Goal: Use online tool/utility: Use online tool/utility

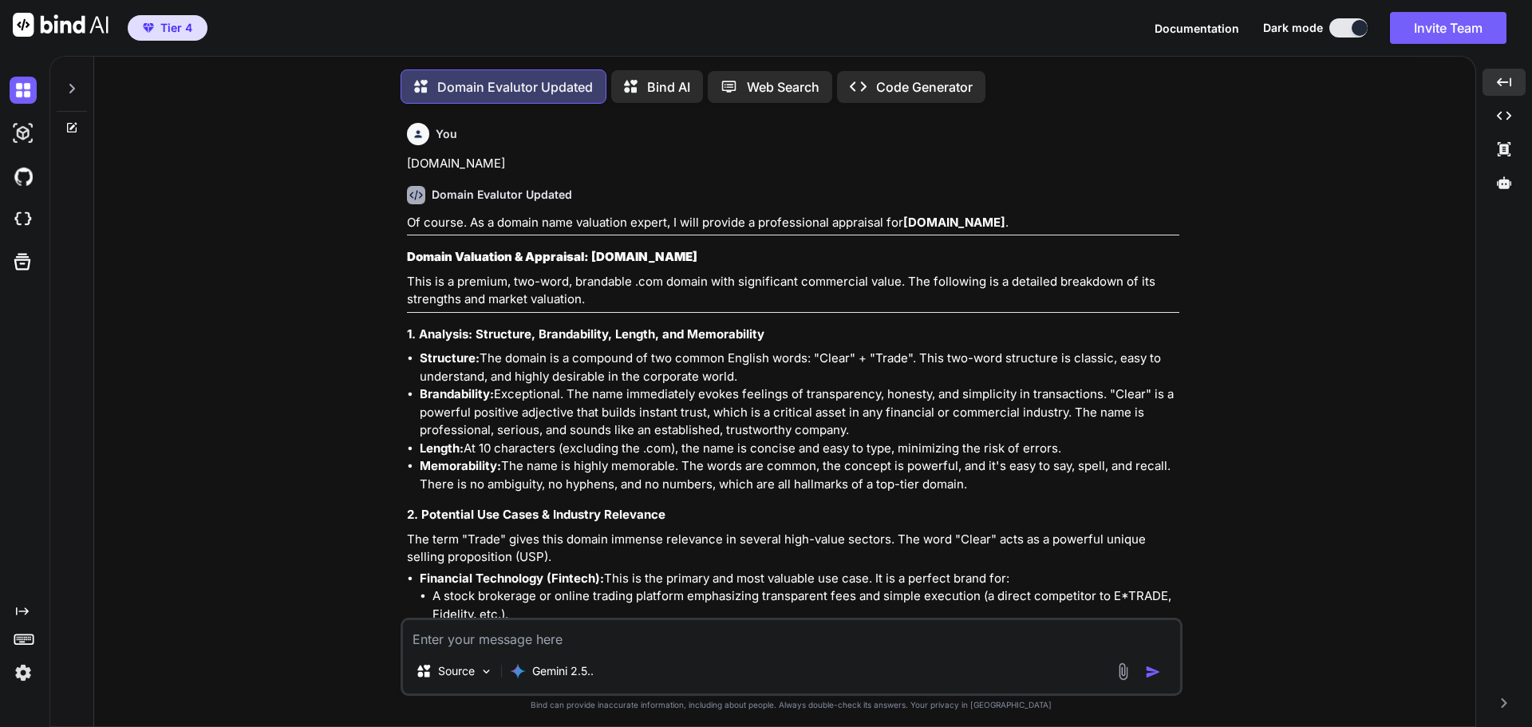
scroll to position [30123, 0]
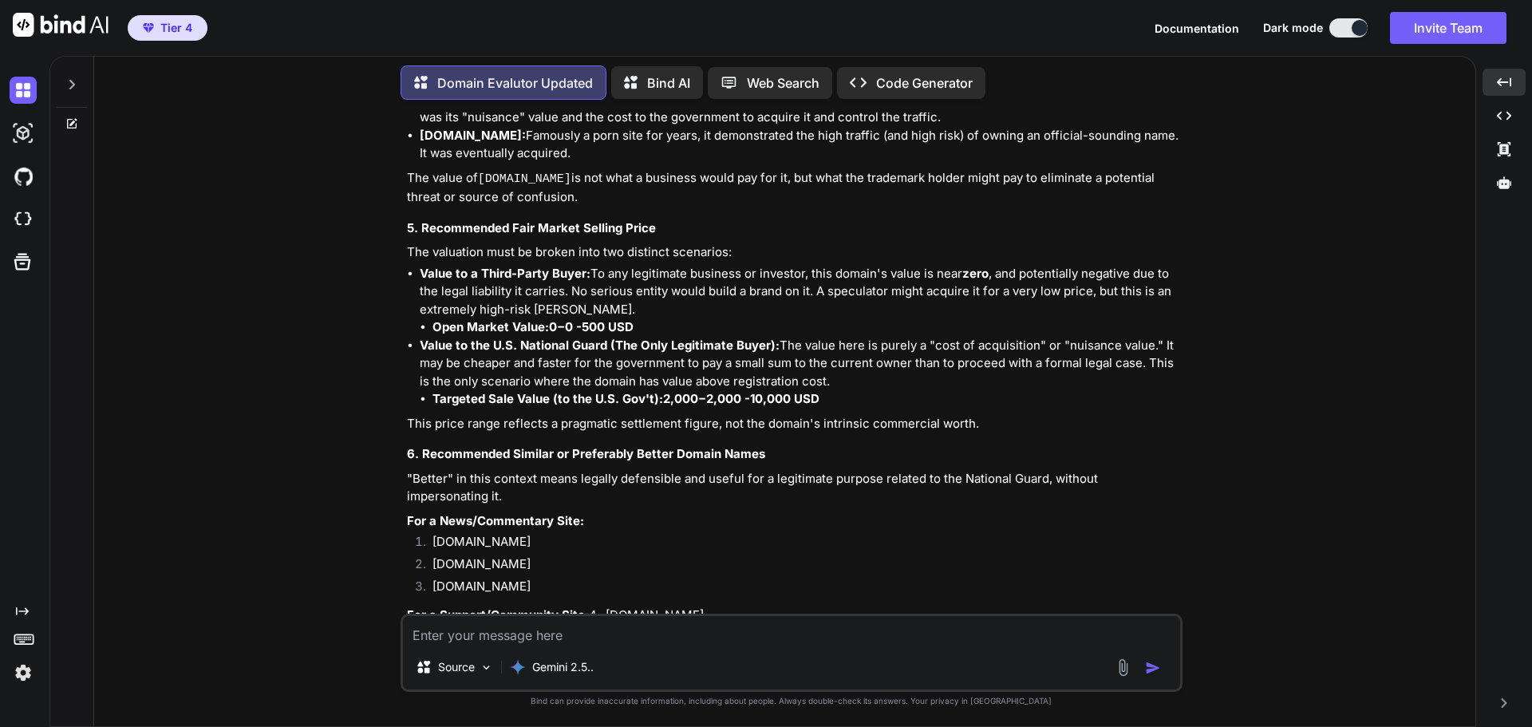
type textarea "[DOMAIN_NAME]"
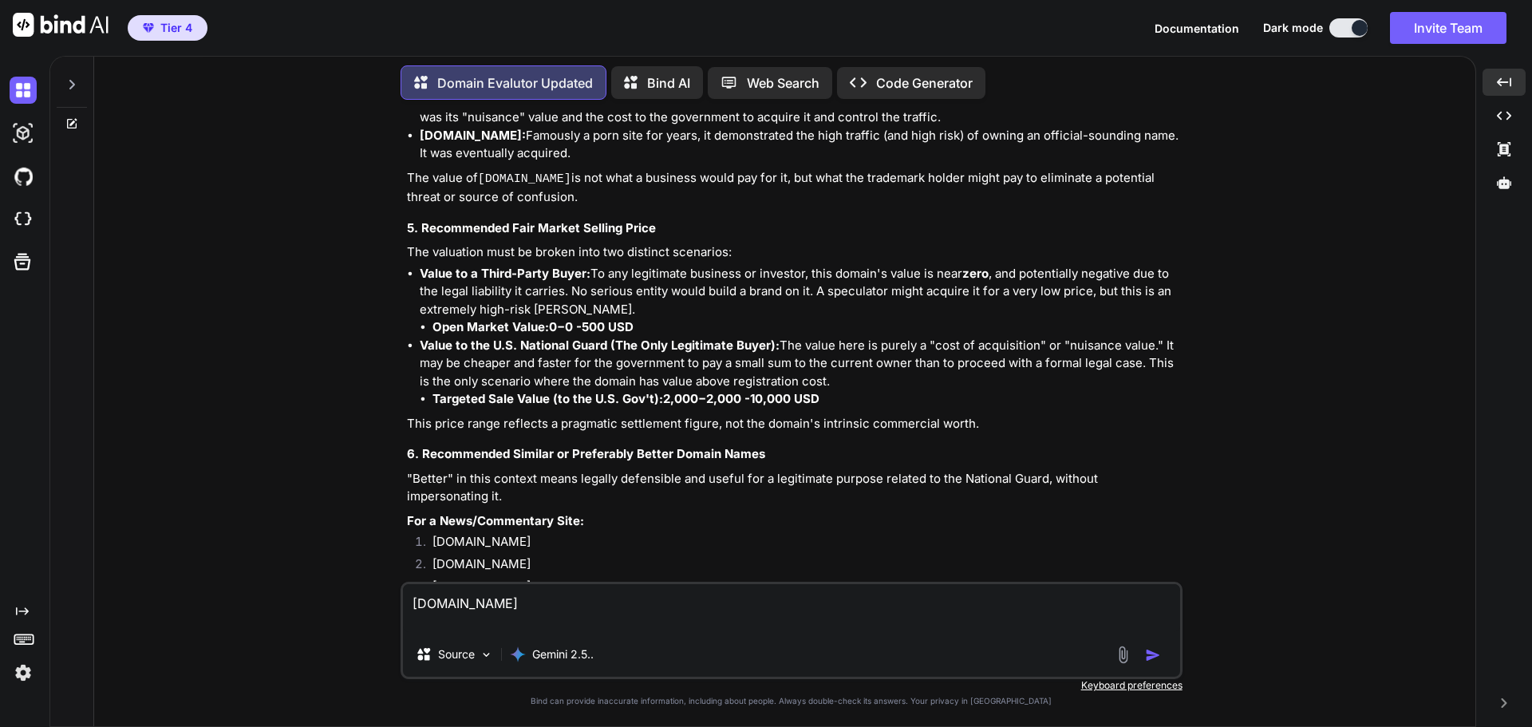
type textarea "x"
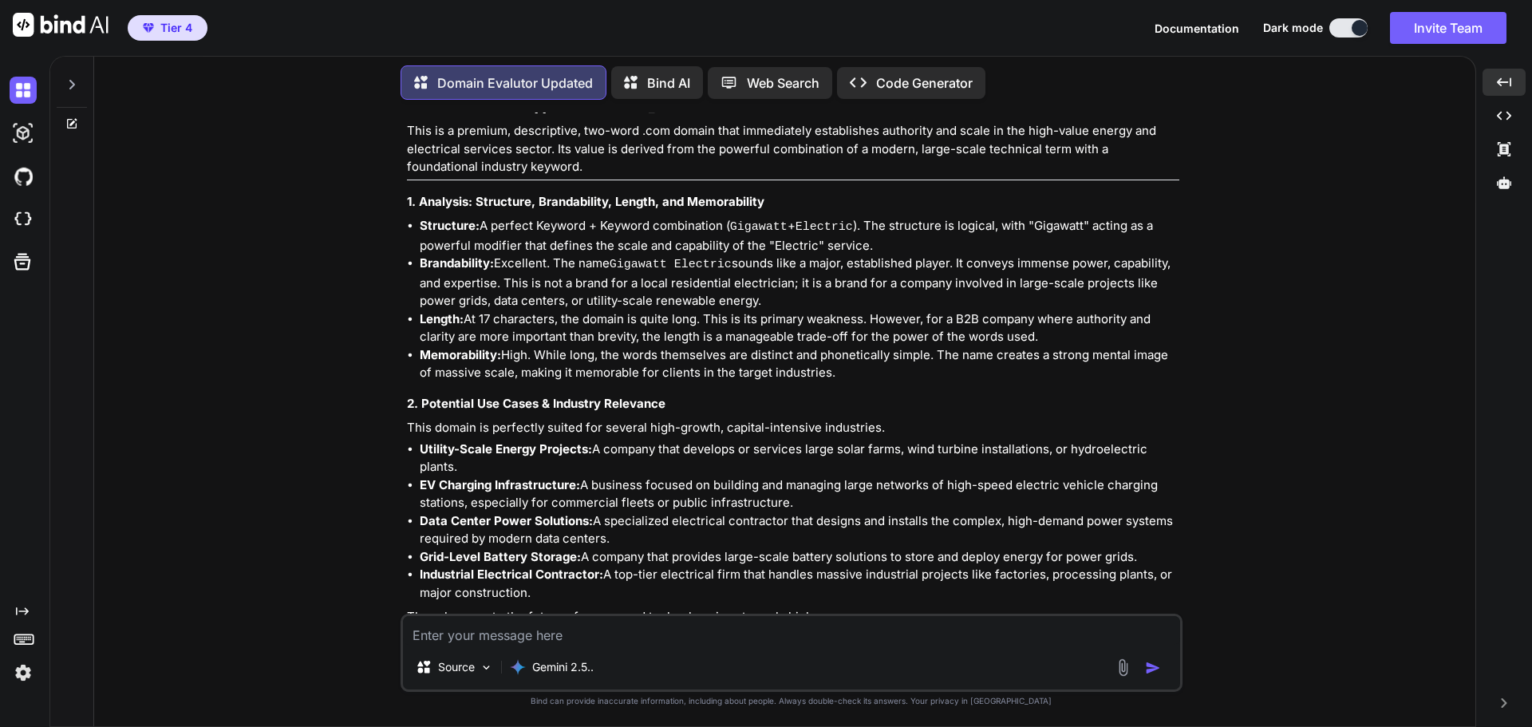
scroll to position [30850, 0]
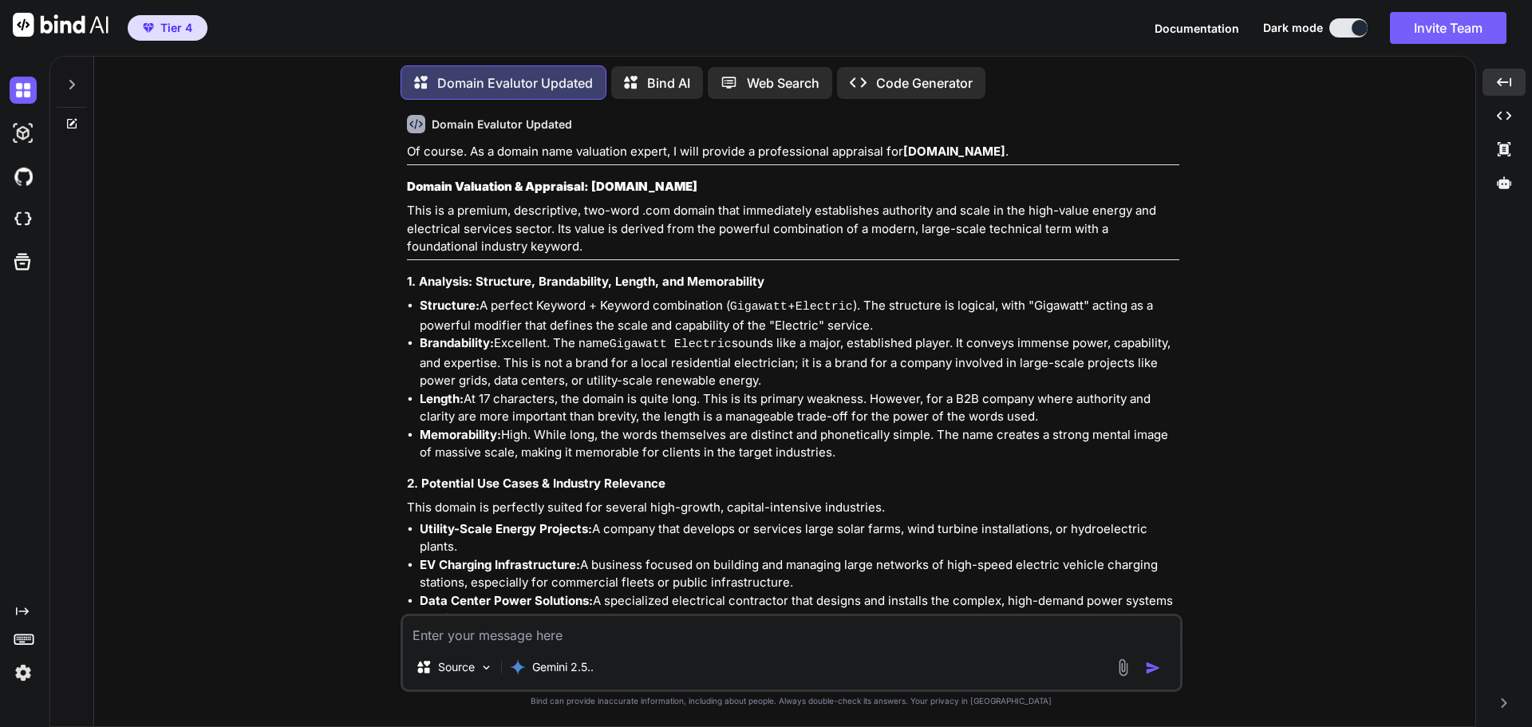
click at [559, 632] on textarea at bounding box center [791, 630] width 777 height 29
paste textarea "[DOMAIN_NAME]"
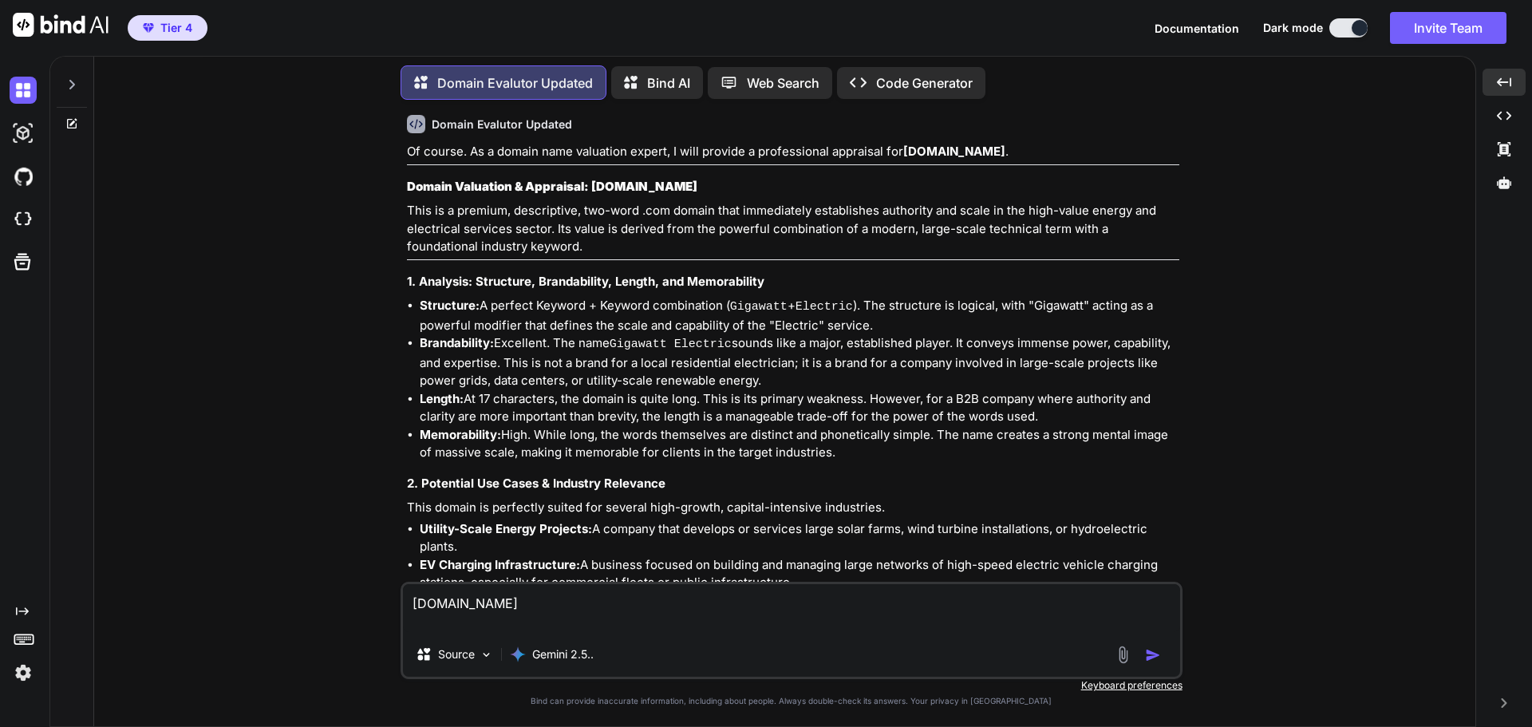
type textarea "[DOMAIN_NAME]"
click at [1153, 656] on img "button" at bounding box center [1153, 655] width 16 height 16
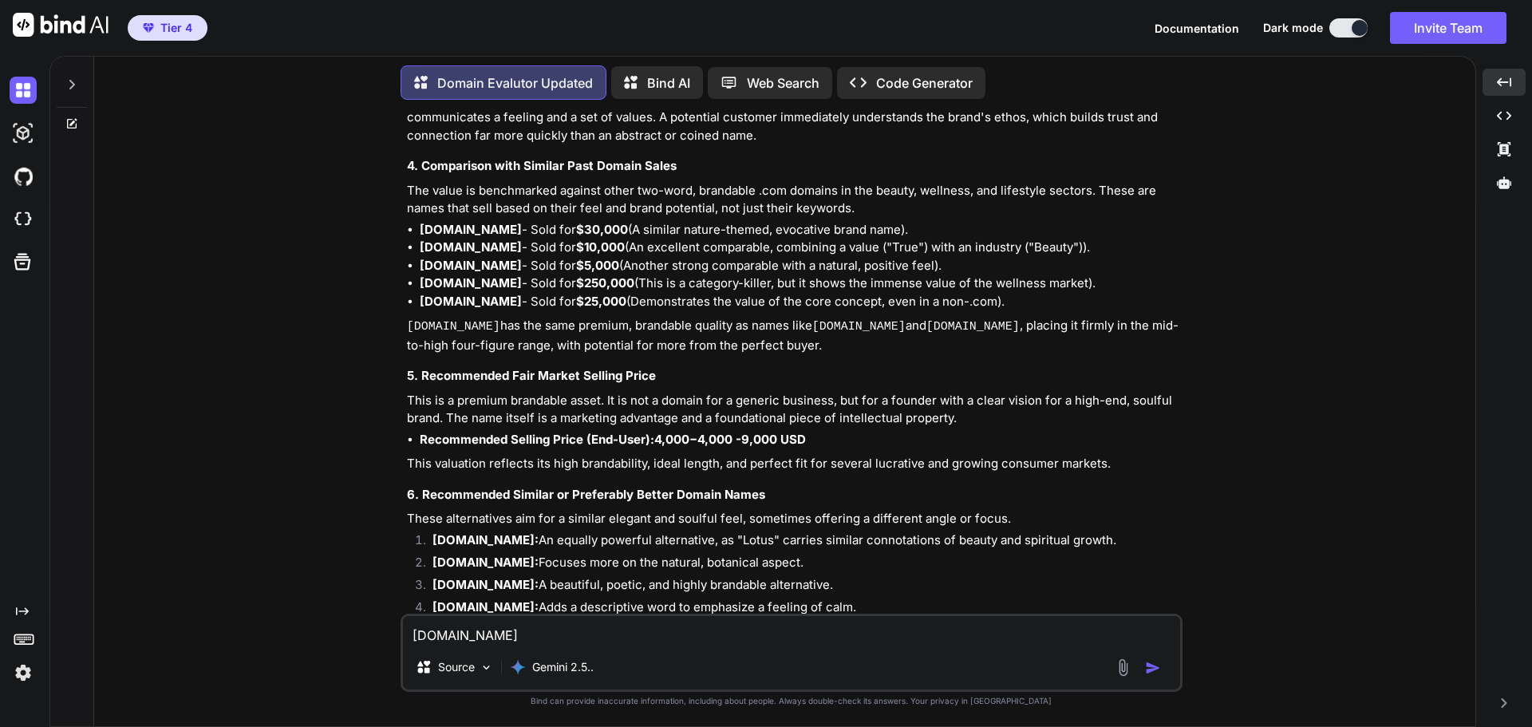
scroll to position [32888, 0]
click at [565, 634] on textarea "[DOMAIN_NAME]" at bounding box center [791, 630] width 777 height 29
paste textarea "[DOMAIN_NAME]"
type textarea "[DOMAIN_NAME]"
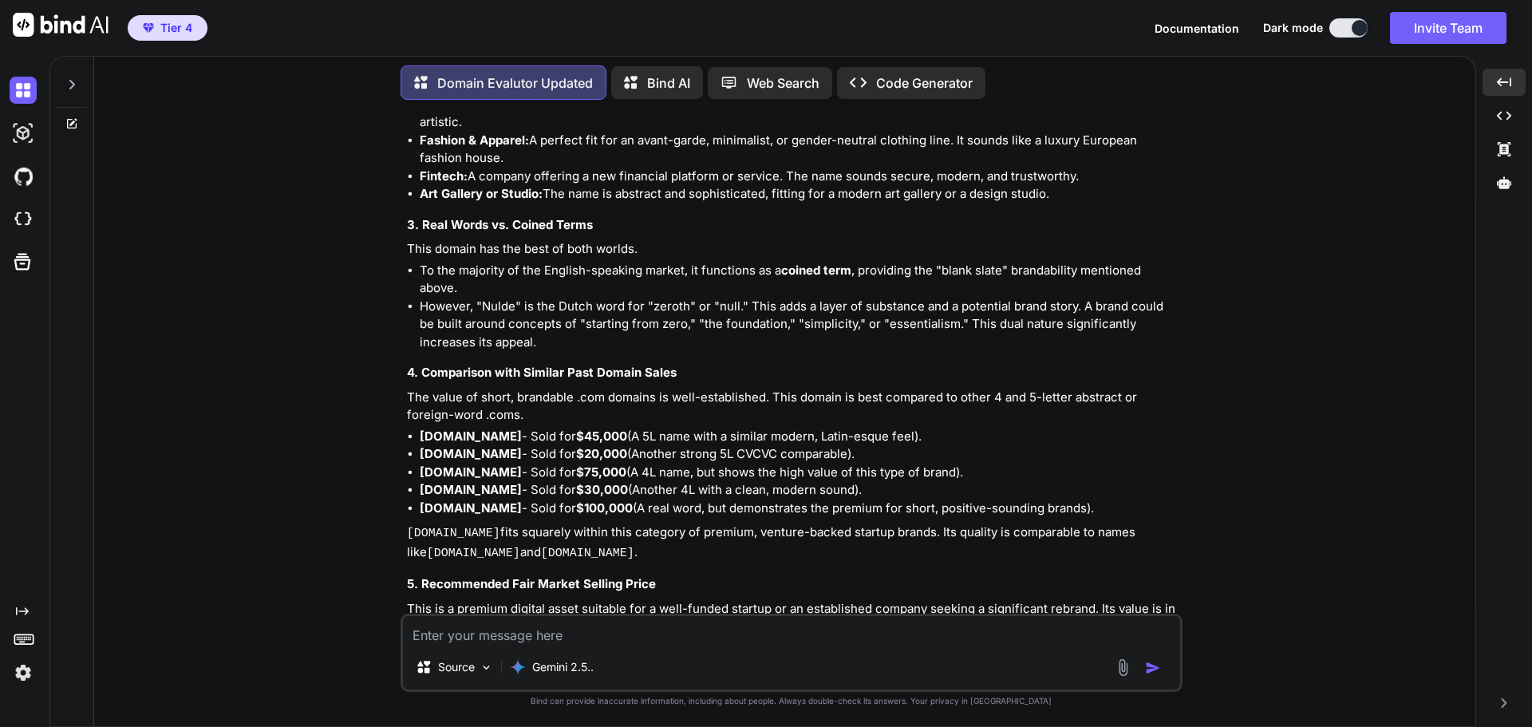
scroll to position [34084, 0]
paste textarea "[DOMAIN_NAME]"
type textarea "[DOMAIN_NAME]"
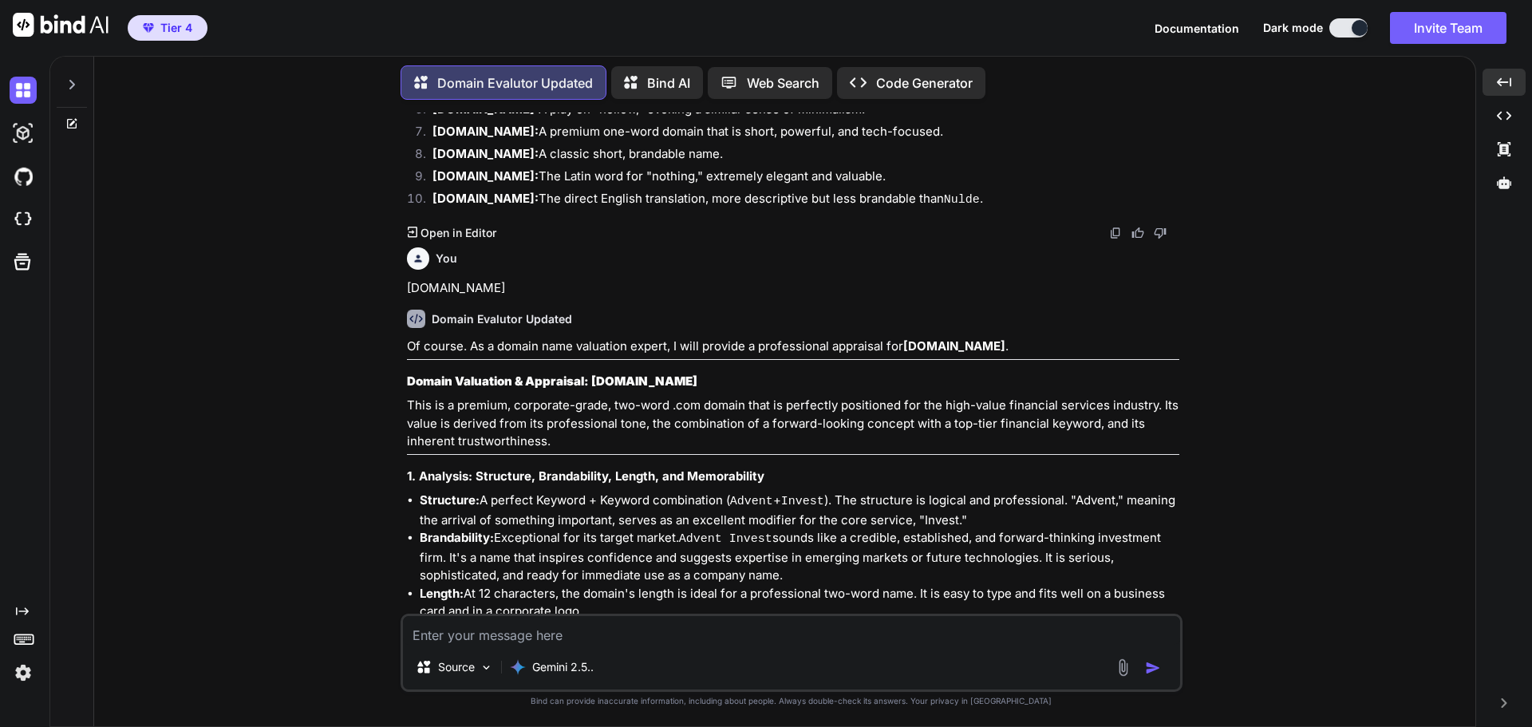
scroll to position [34871, 0]
click at [591, 642] on textarea at bounding box center [791, 630] width 777 height 29
click at [585, 630] on textarea "adventinvestment" at bounding box center [791, 630] width 777 height 29
type textarea "[DOMAIN_NAME]"
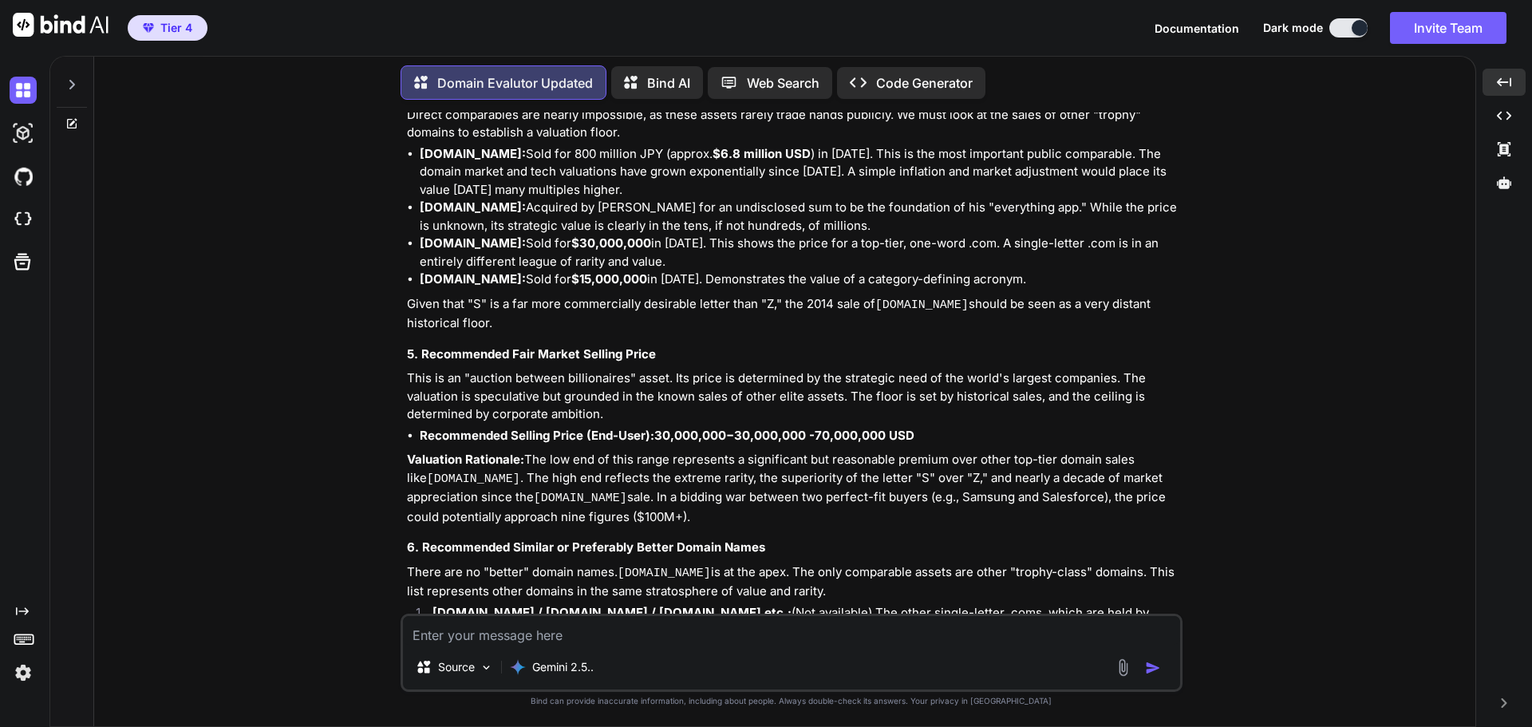
scroll to position [37179, 0]
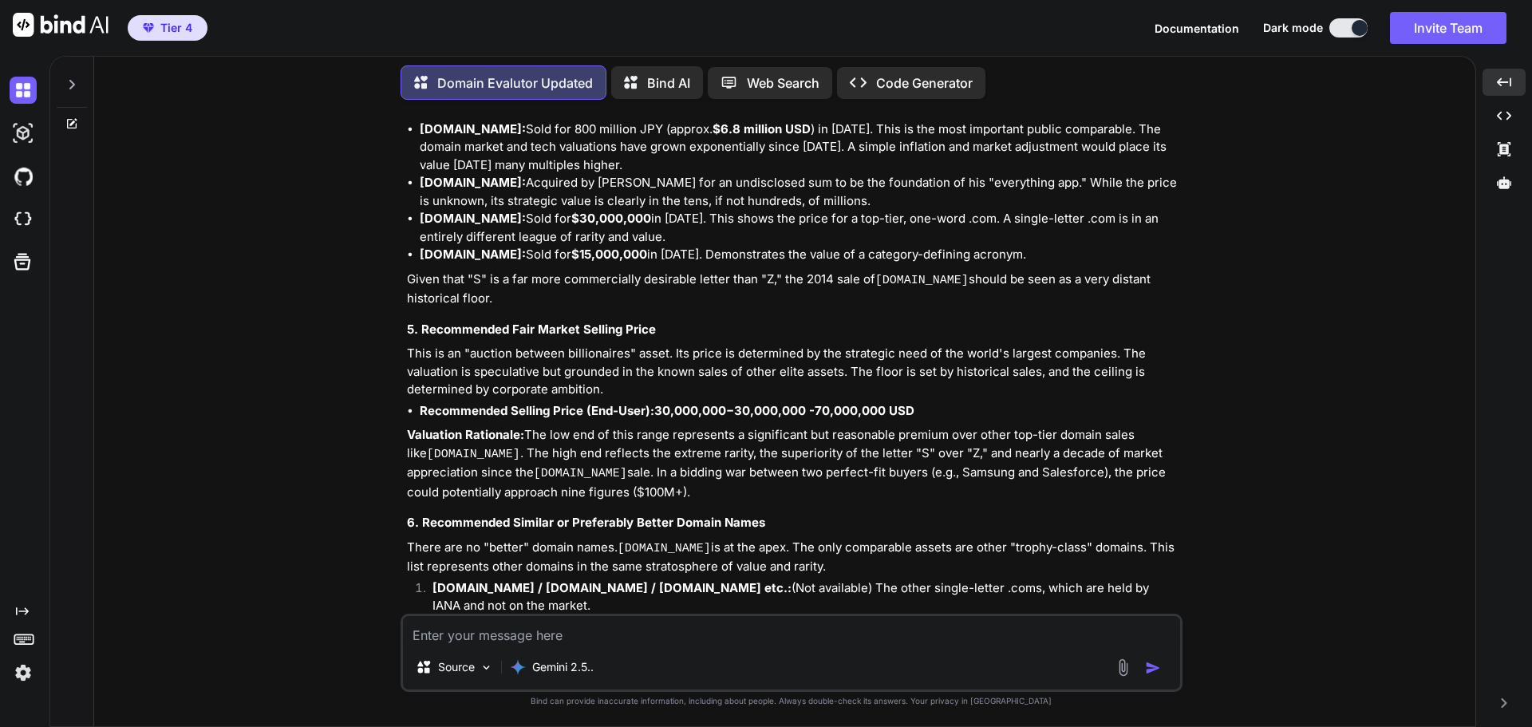
click at [542, 632] on textarea at bounding box center [791, 630] width 777 height 29
paste textarea "[DOMAIN_NAME]"
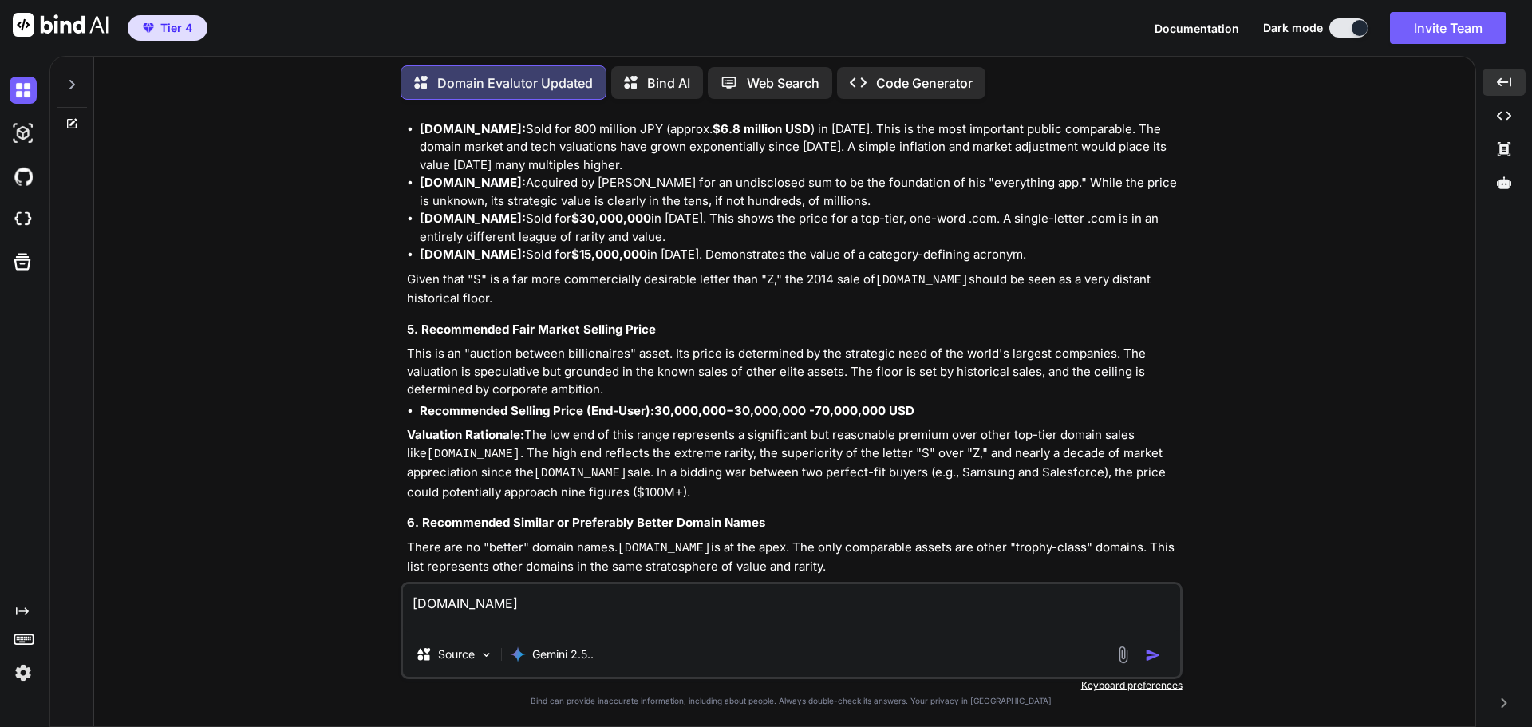
click at [490, 604] on textarea "[DOMAIN_NAME]" at bounding box center [791, 608] width 777 height 48
type textarea "[DOMAIN_NAME]"
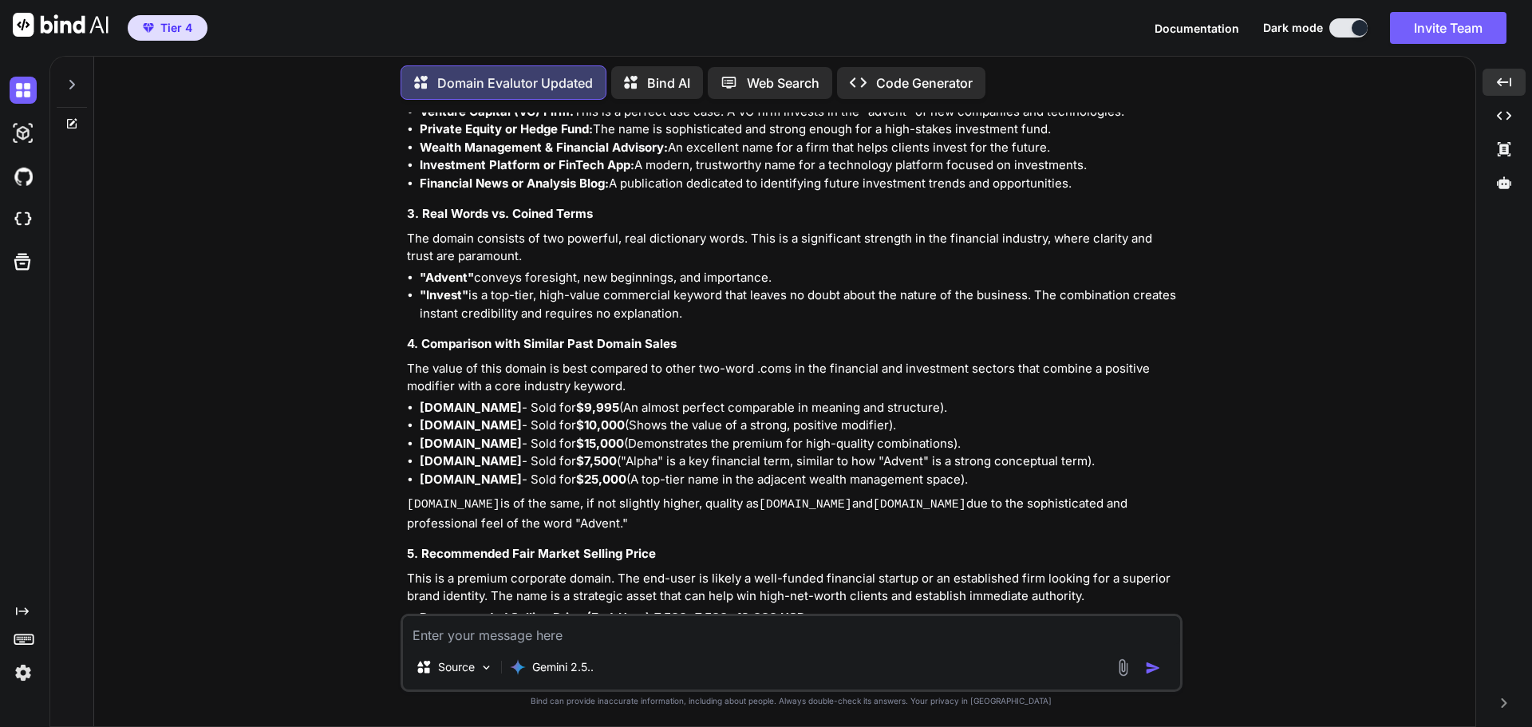
scroll to position [35732, 0]
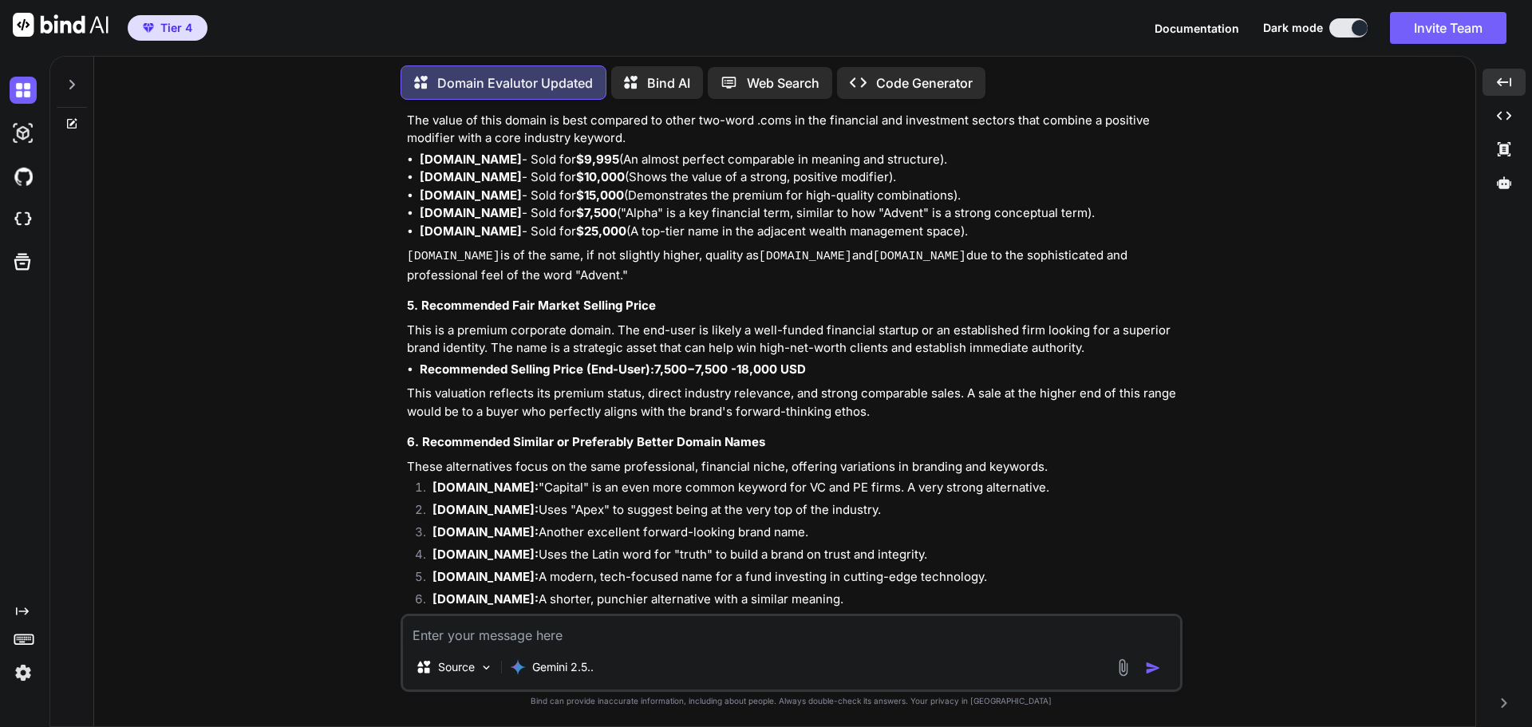
click at [447, 637] on textarea at bounding box center [791, 630] width 777 height 29
paste textarea "[DOMAIN_NAME]"
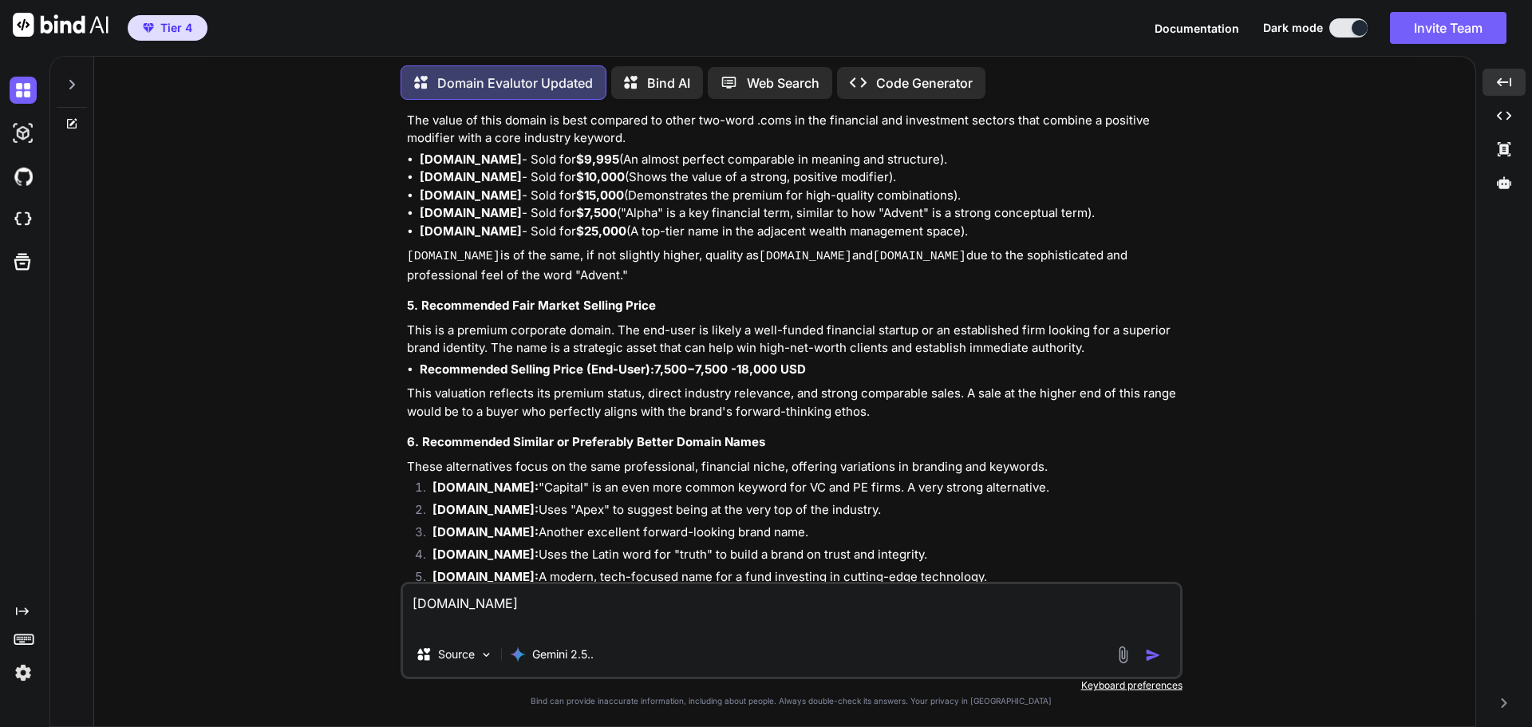
type textarea "[DOMAIN_NAME]"
click at [1153, 652] on img "button" at bounding box center [1153, 655] width 16 height 16
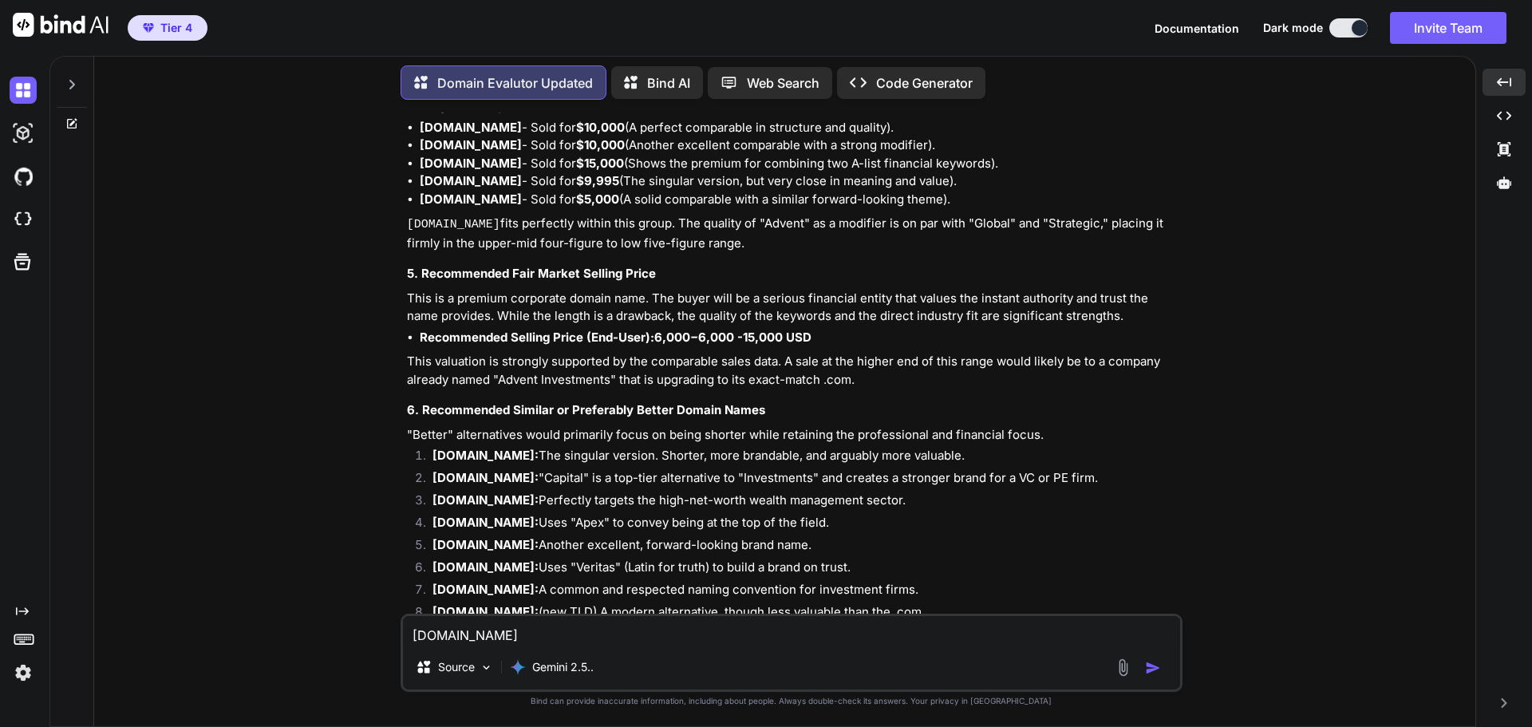
scroll to position [38693, 0]
